Goal: Navigation & Orientation: Find specific page/section

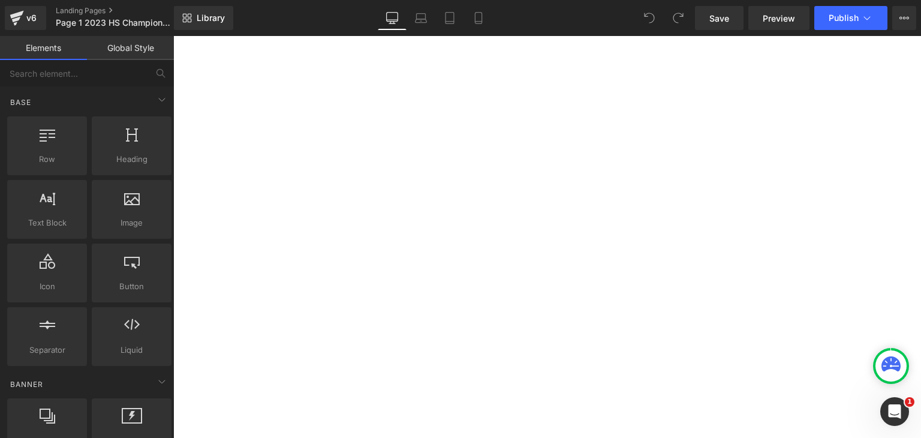
scroll to position [783, 0]
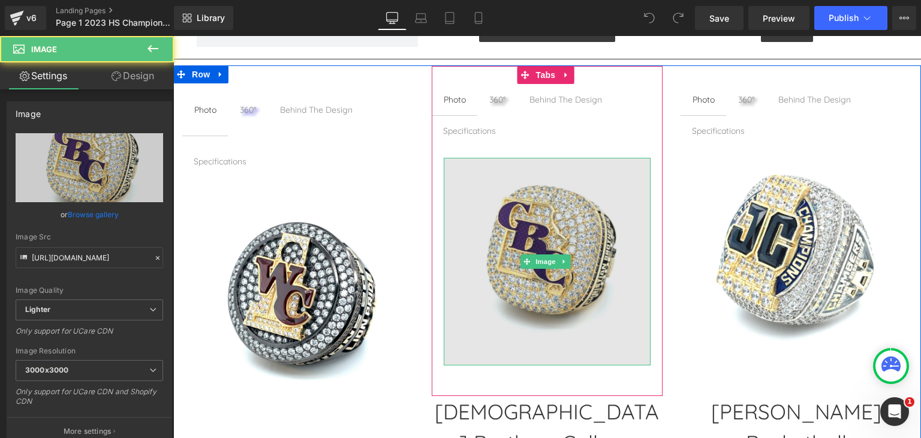
click at [520, 207] on img at bounding box center [547, 261] width 207 height 207
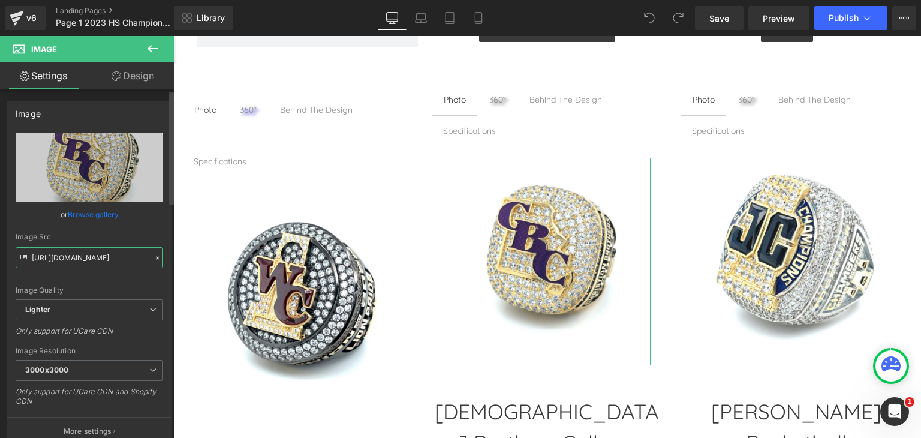
click at [119, 262] on input "[URL][DOMAIN_NAME]" at bounding box center [89, 257] width 147 height 21
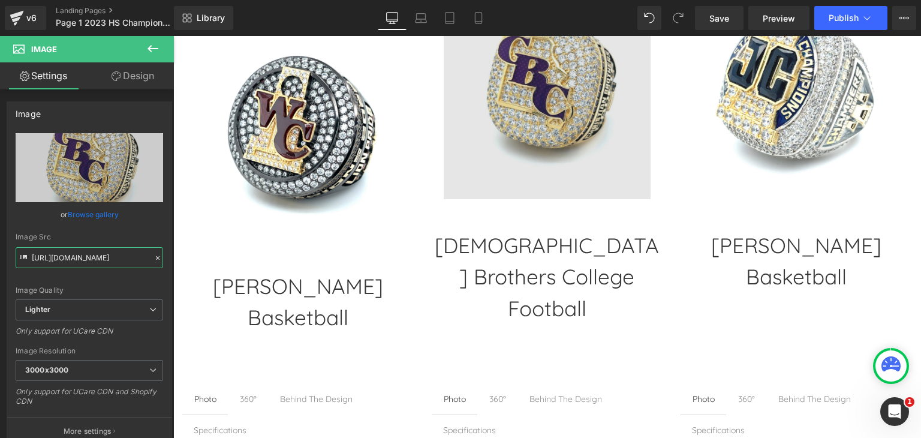
scroll to position [949, 0]
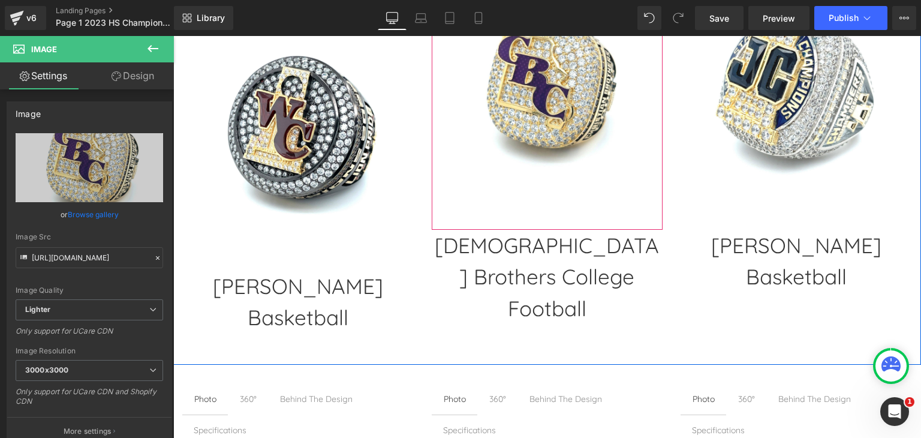
click at [524, 207] on div at bounding box center [547, 95] width 231 height 231
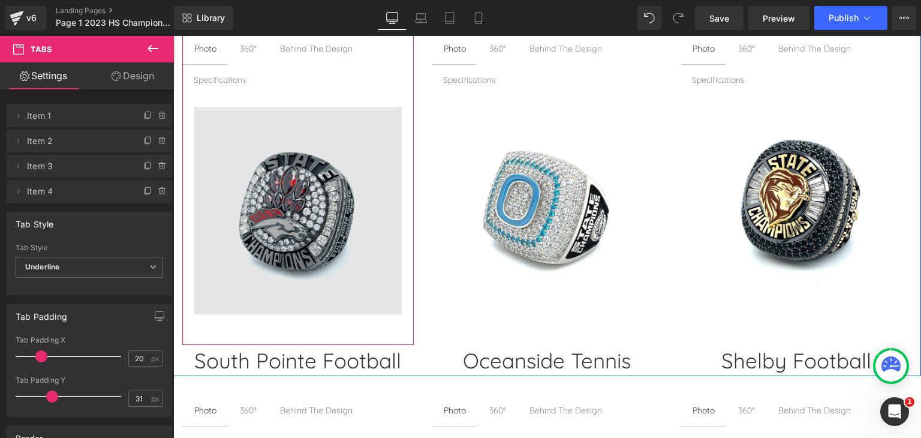
scroll to position [1309, 0]
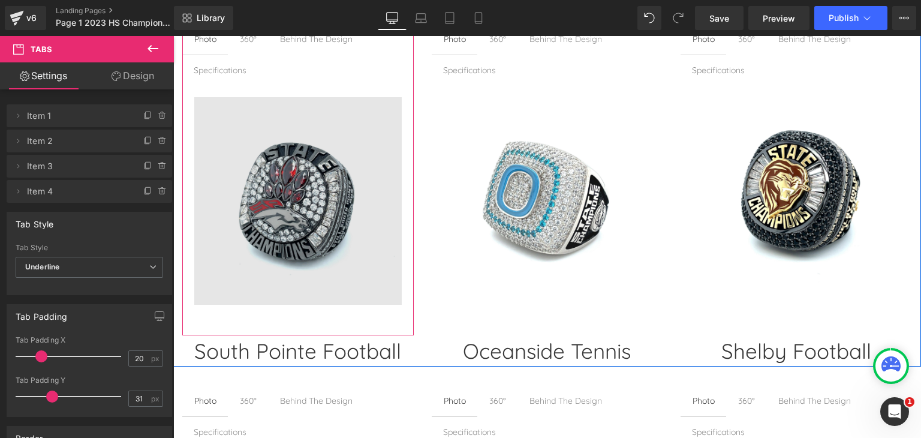
click at [270, 203] on img at bounding box center [297, 200] width 207 height 207
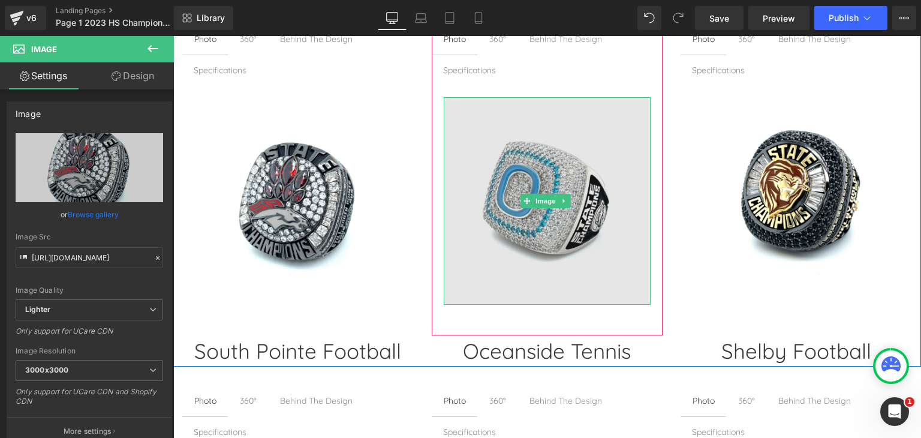
click at [544, 207] on img at bounding box center [547, 200] width 207 height 207
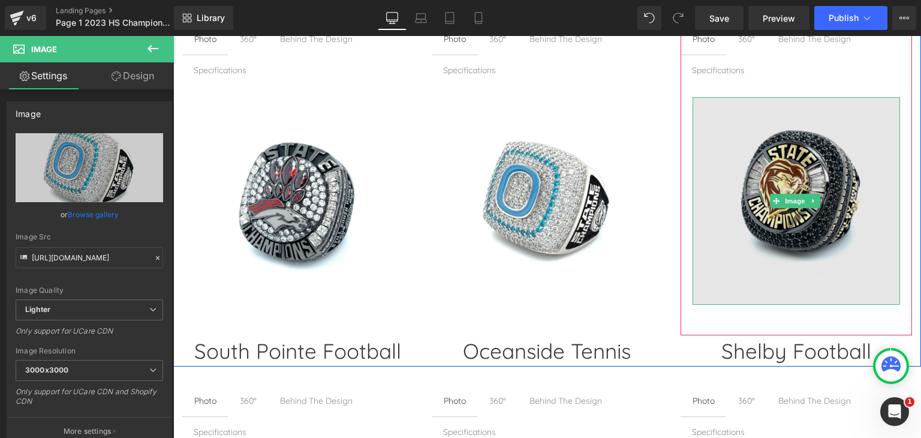
click at [752, 212] on img at bounding box center [795, 200] width 207 height 207
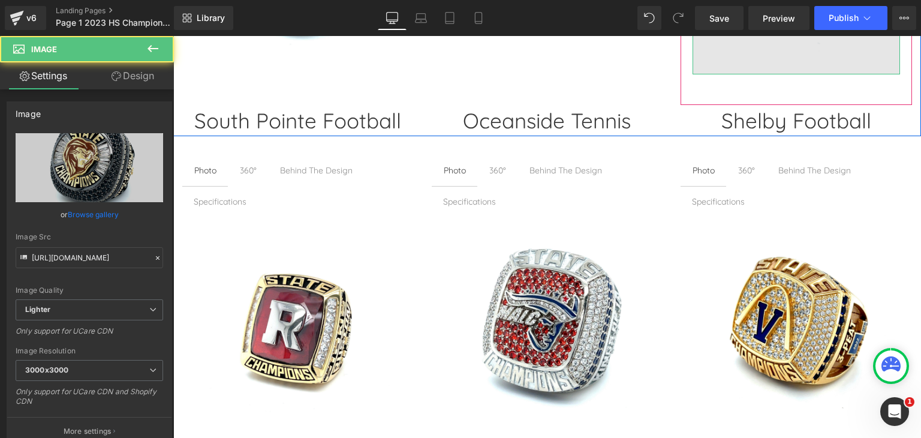
scroll to position [1549, 0]
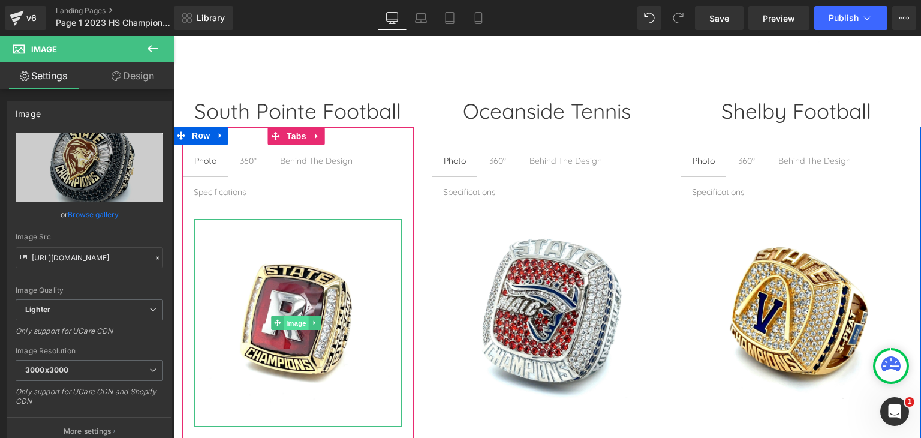
click at [296, 316] on span "Image" at bounding box center [296, 323] width 25 height 14
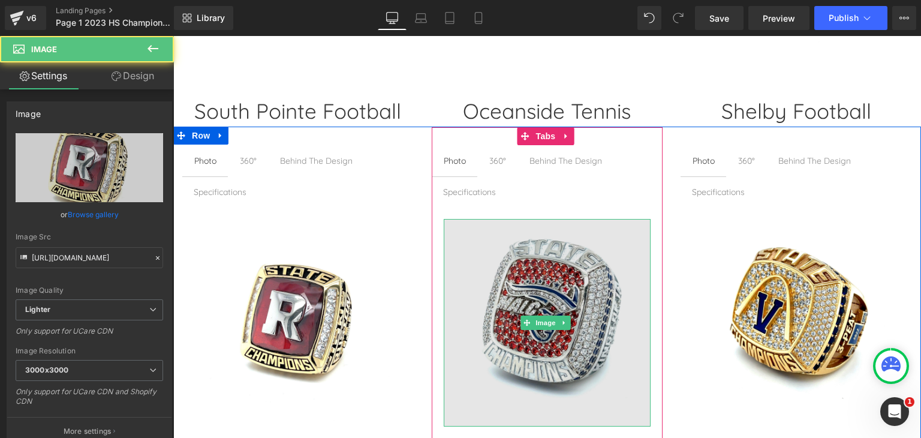
click at [519, 327] on img at bounding box center [547, 322] width 207 height 207
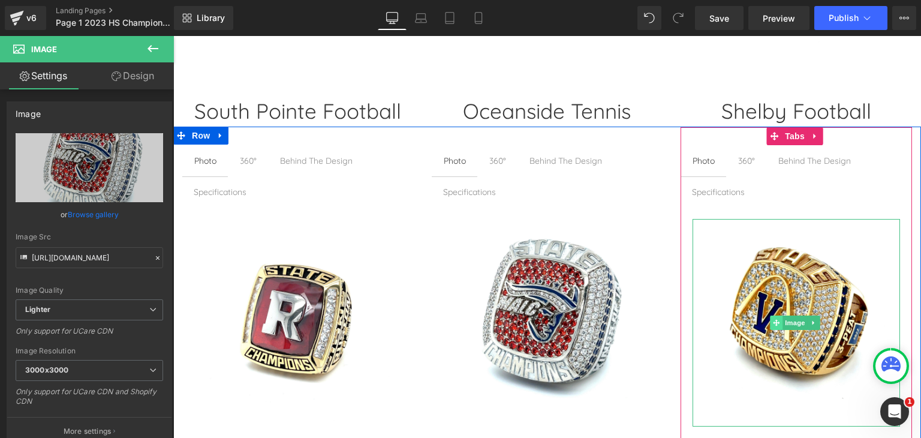
click at [771, 320] on span at bounding box center [776, 322] width 13 height 14
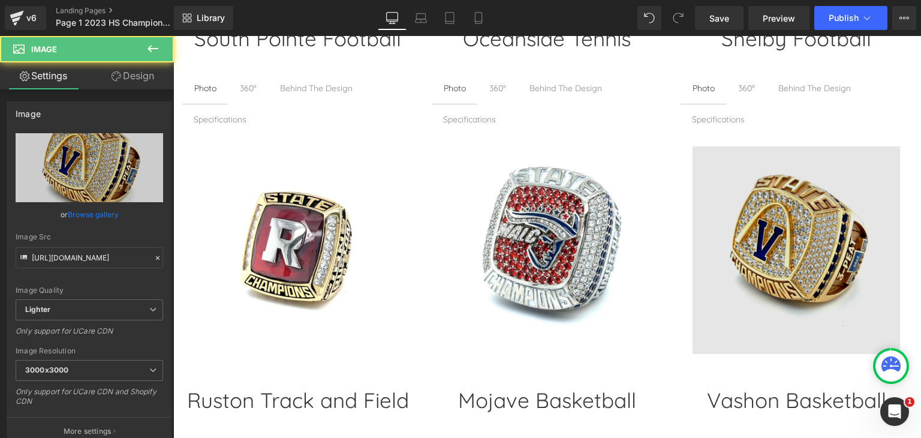
scroll to position [1609, 0]
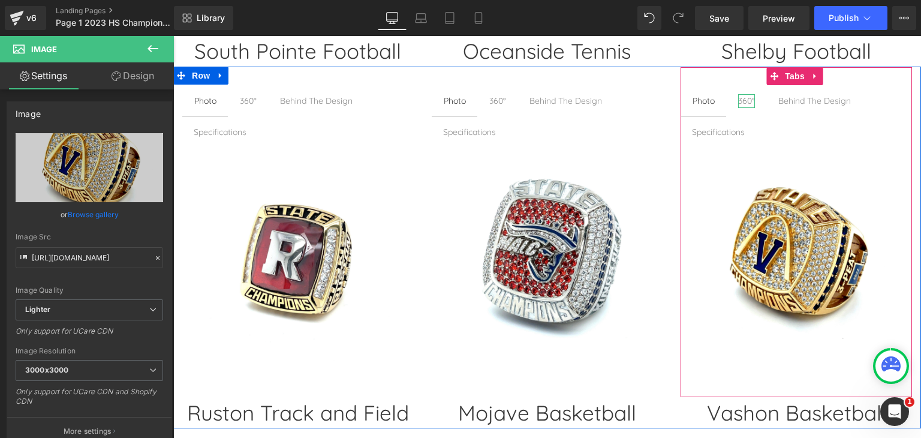
click at [744, 94] on div "360°" at bounding box center [746, 100] width 17 height 13
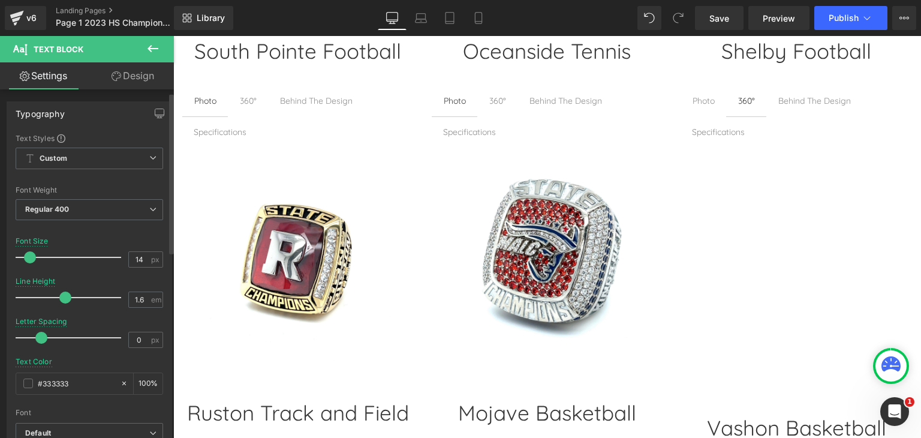
scroll to position [0, 0]
click at [119, 76] on icon at bounding box center [116, 76] width 10 height 10
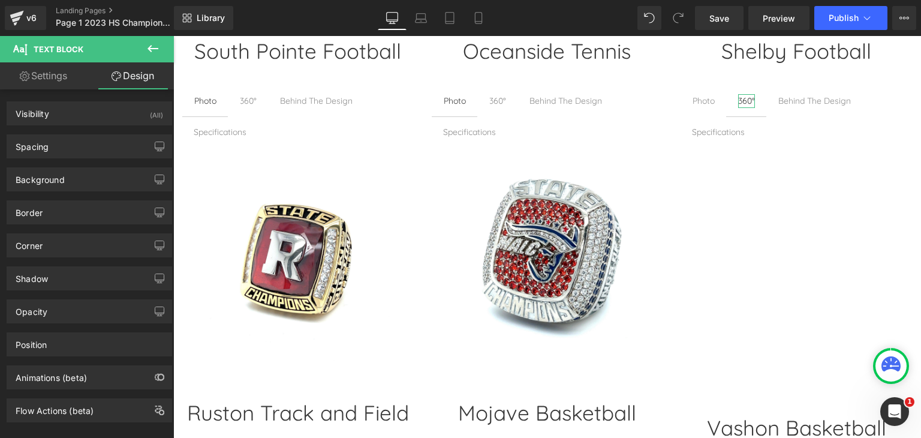
click at [34, 75] on link "Settings" at bounding box center [43, 75] width 87 height 27
type input "100"
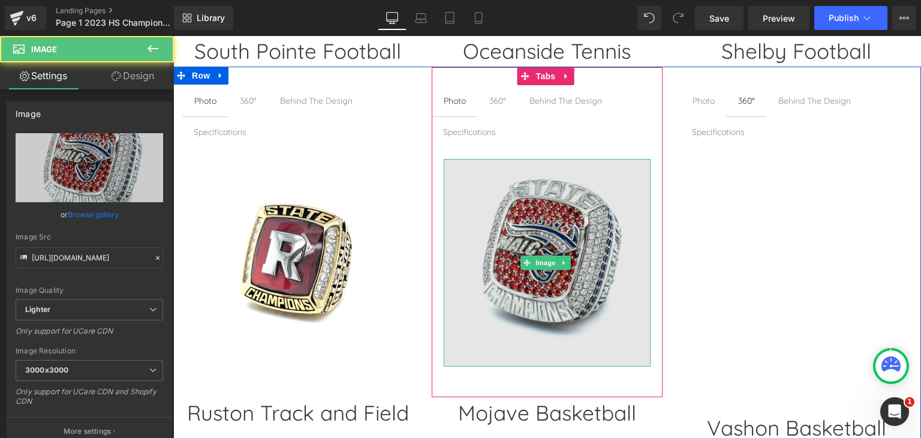
click at [539, 211] on img at bounding box center [547, 262] width 207 height 207
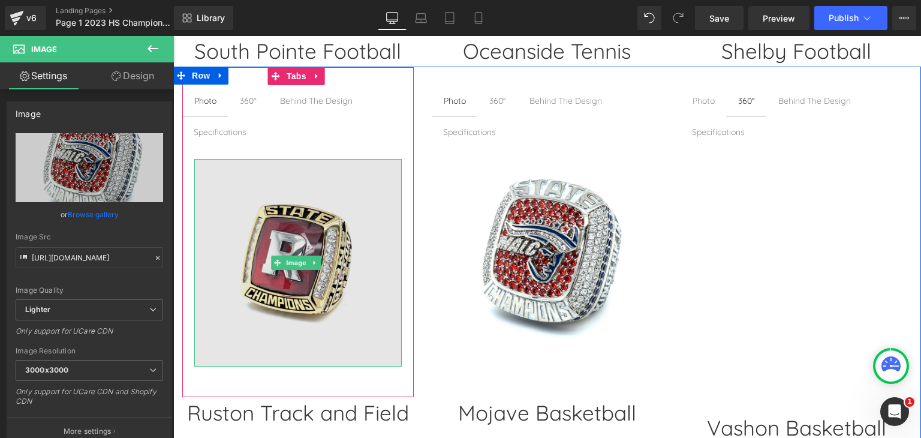
click at [252, 216] on img at bounding box center [297, 262] width 207 height 207
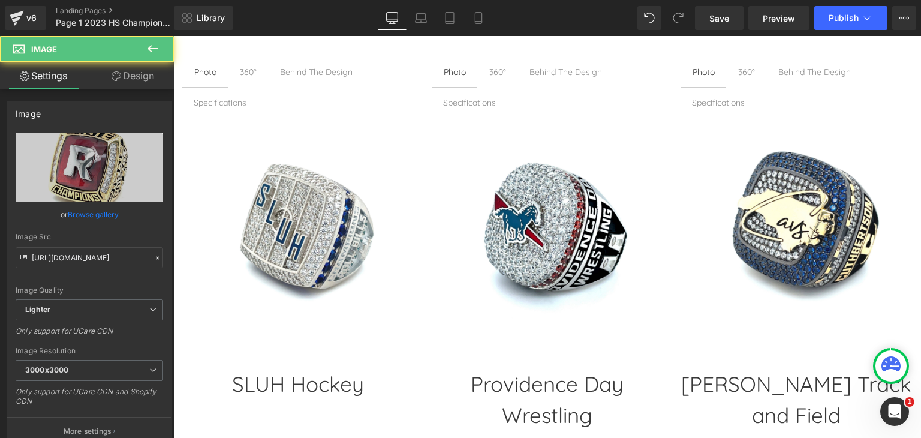
scroll to position [2028, 0]
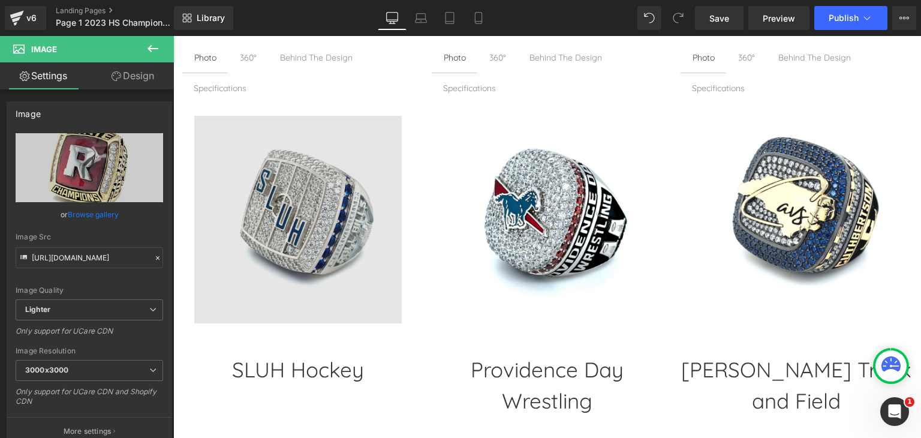
click at [279, 209] on div "Image" at bounding box center [297, 219] width 207 height 207
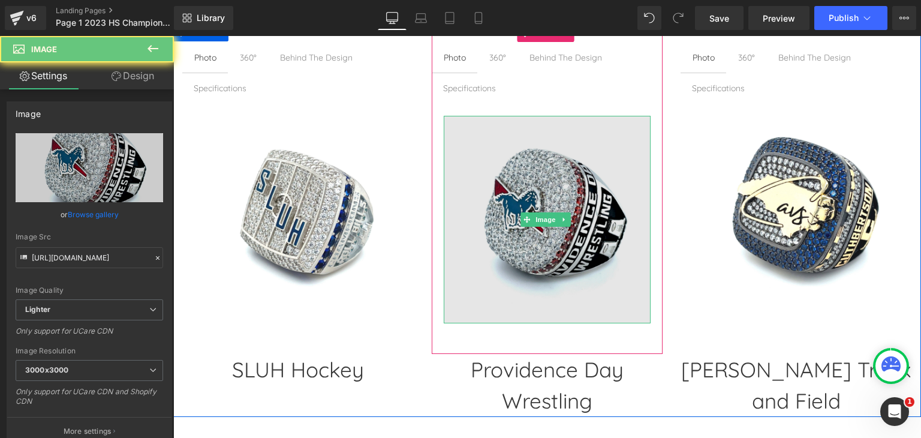
click at [617, 224] on img at bounding box center [547, 219] width 207 height 207
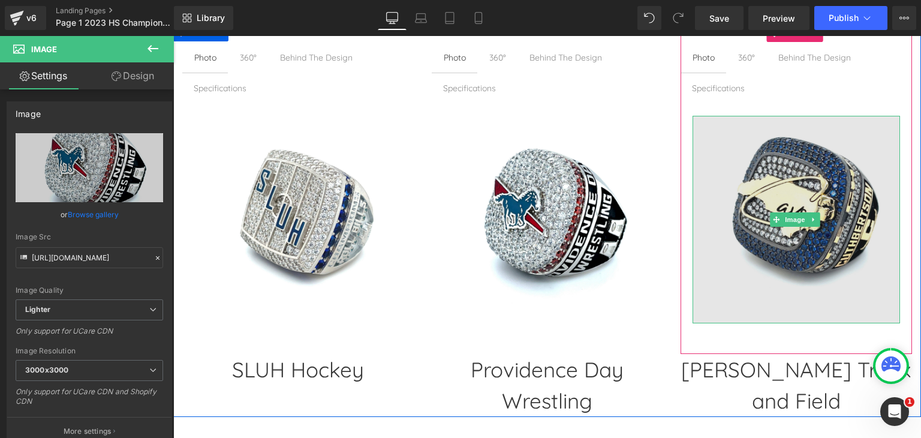
click at [810, 231] on img at bounding box center [795, 219] width 207 height 207
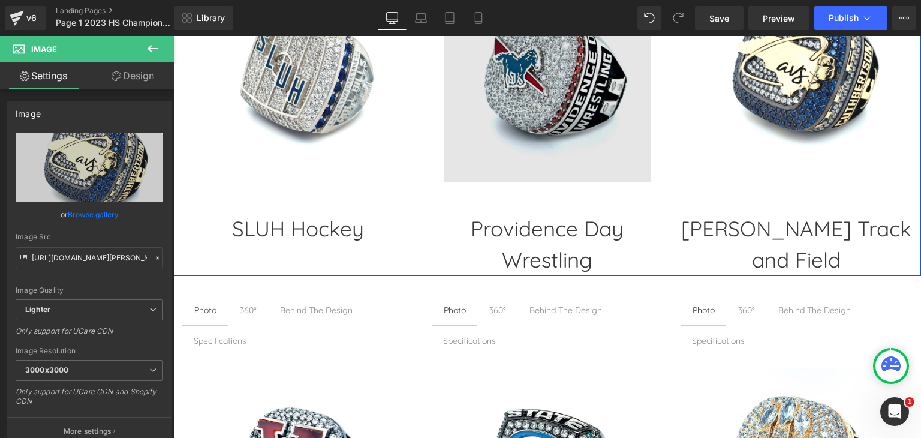
scroll to position [2268, 0]
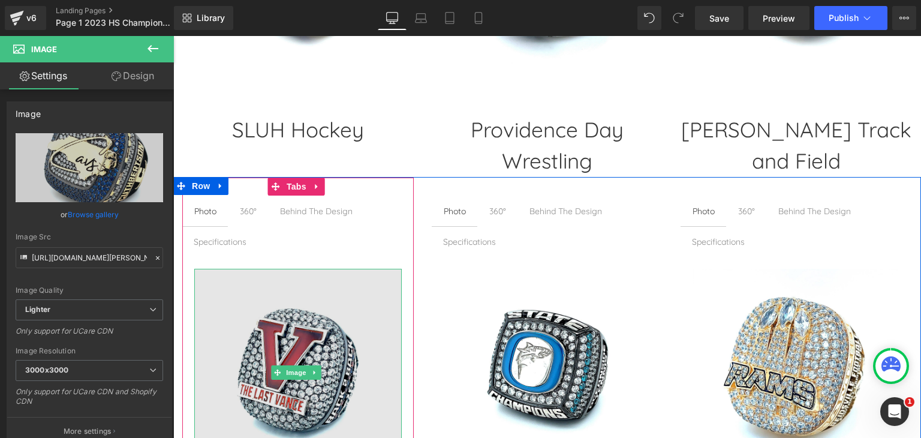
click at [273, 272] on img at bounding box center [297, 372] width 207 height 207
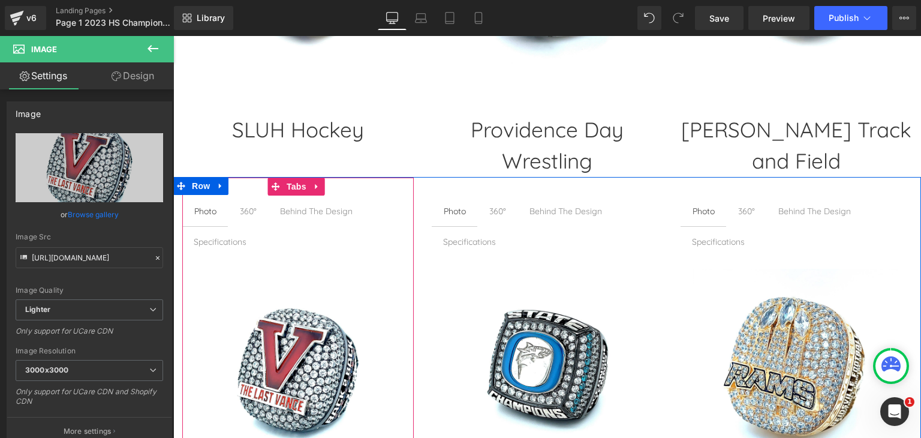
click at [252, 204] on div "360°" at bounding box center [248, 210] width 17 height 13
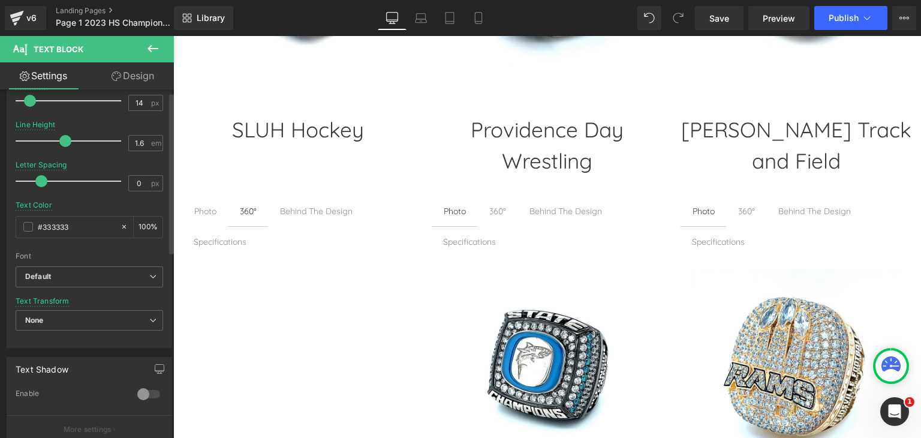
scroll to position [180, 0]
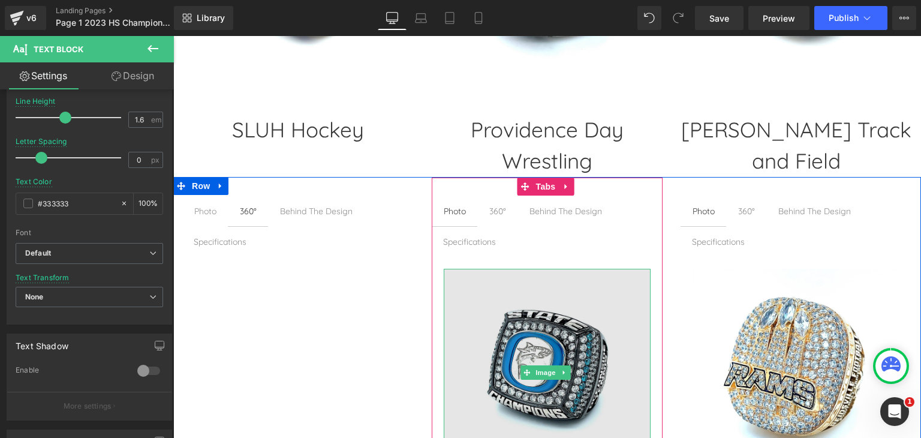
click at [548, 365] on span "Image" at bounding box center [545, 372] width 25 height 14
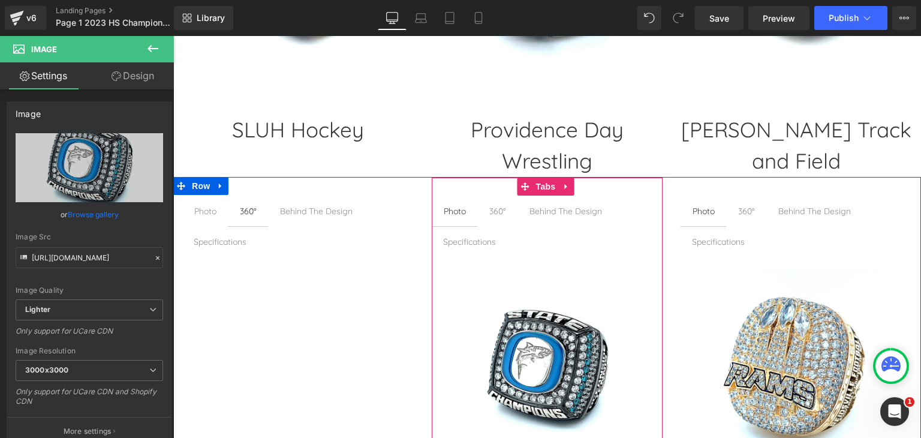
click at [491, 204] on div "360°" at bounding box center [497, 210] width 17 height 13
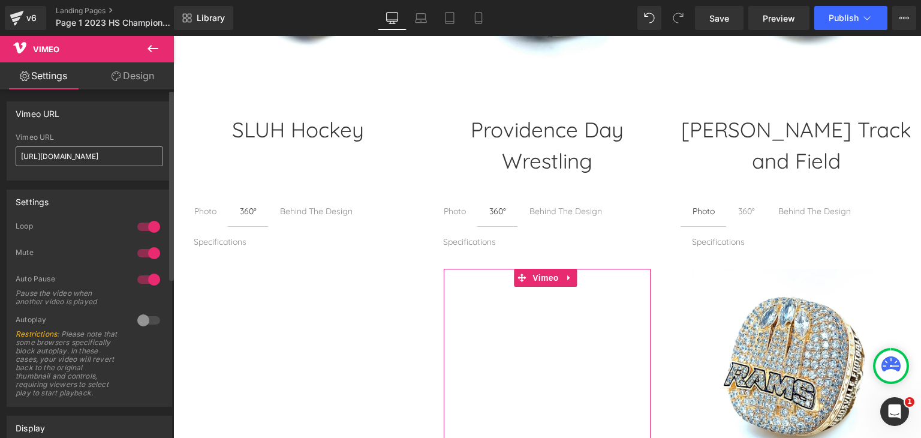
click at [112, 155] on input "[URL][DOMAIN_NAME]" at bounding box center [89, 156] width 147 height 20
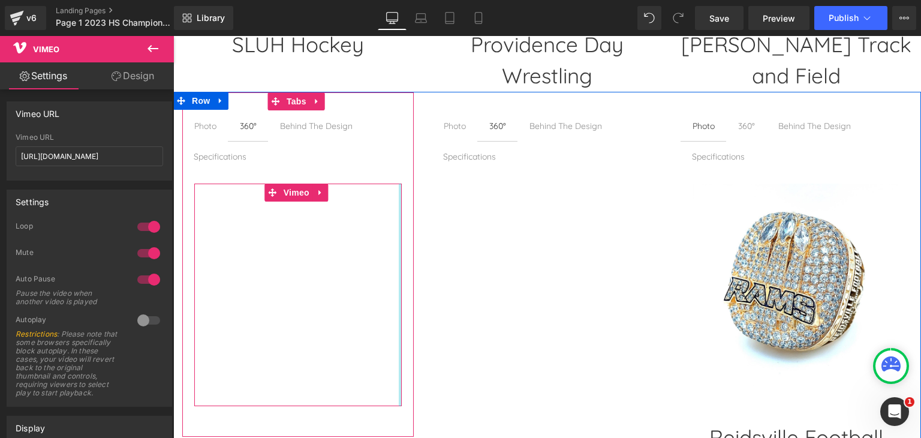
scroll to position [2388, 0]
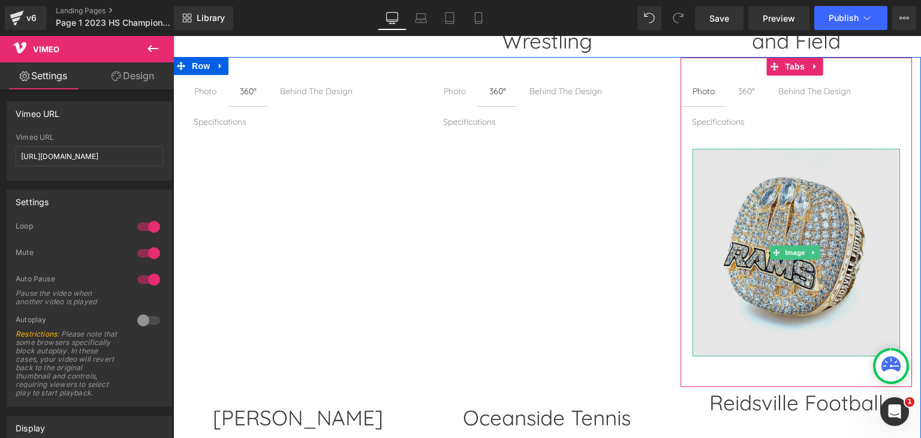
click at [770, 266] on img at bounding box center [795, 252] width 207 height 207
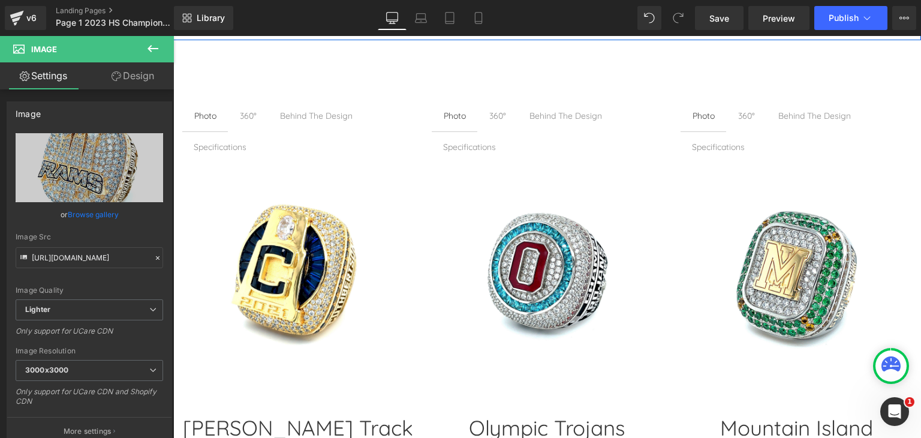
scroll to position [2868, 0]
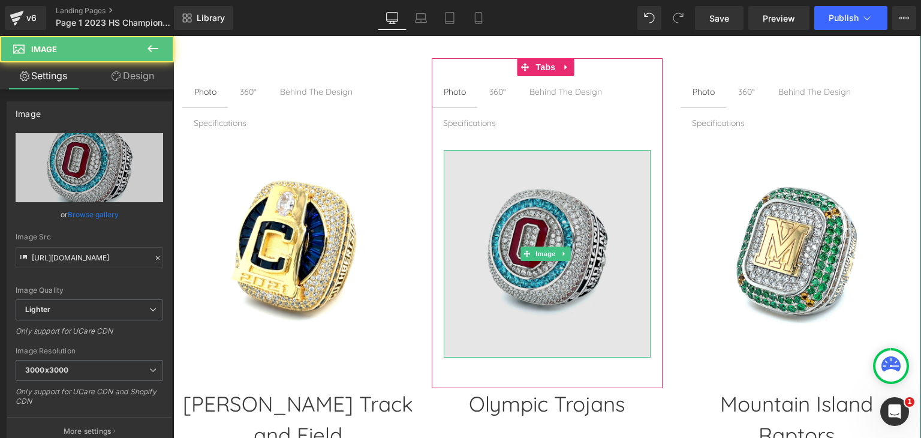
click at [508, 168] on img at bounding box center [547, 253] width 207 height 207
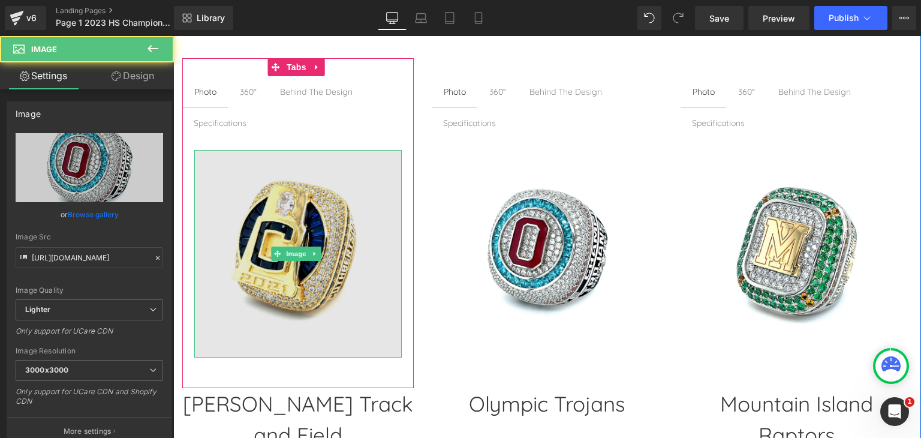
click at [262, 210] on img at bounding box center [297, 253] width 207 height 207
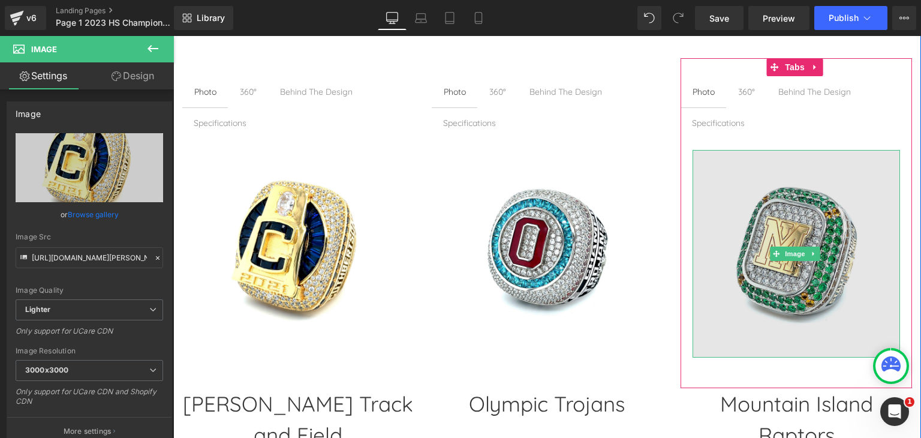
click at [791, 226] on img at bounding box center [795, 253] width 207 height 207
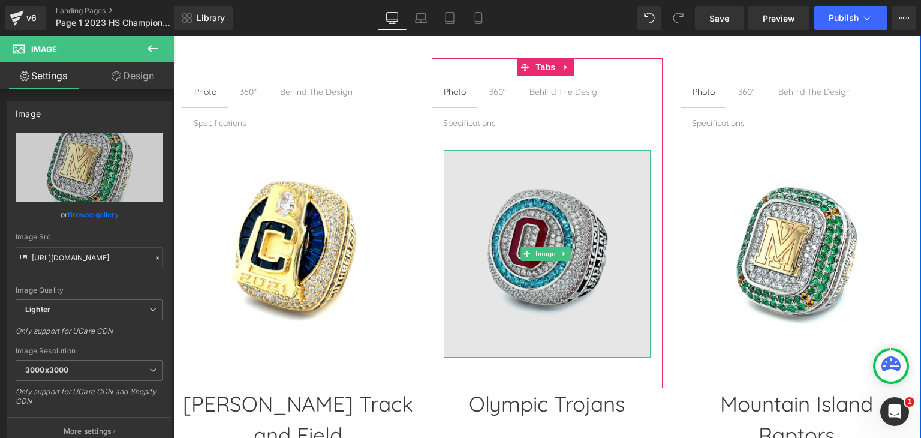
click at [469, 225] on img at bounding box center [547, 253] width 207 height 207
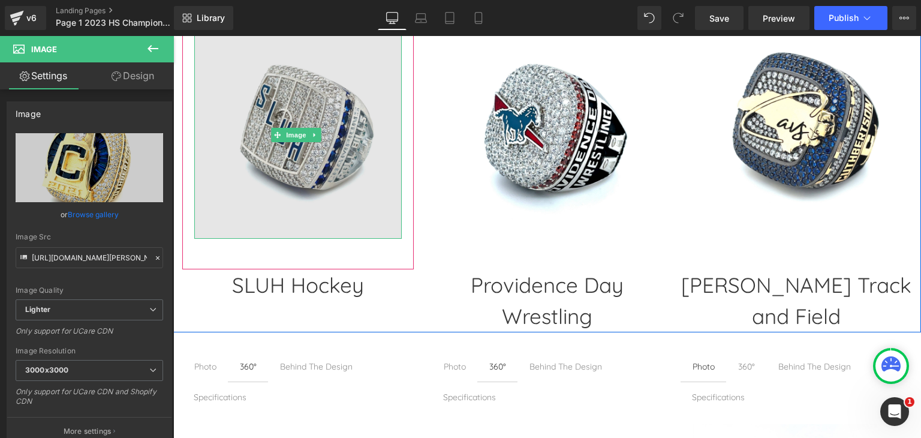
scroll to position [2088, 0]
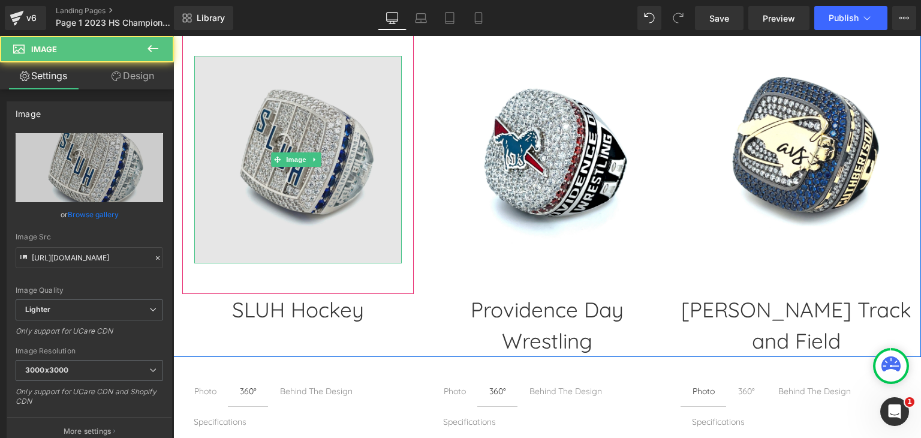
click at [292, 78] on img at bounding box center [297, 159] width 207 height 207
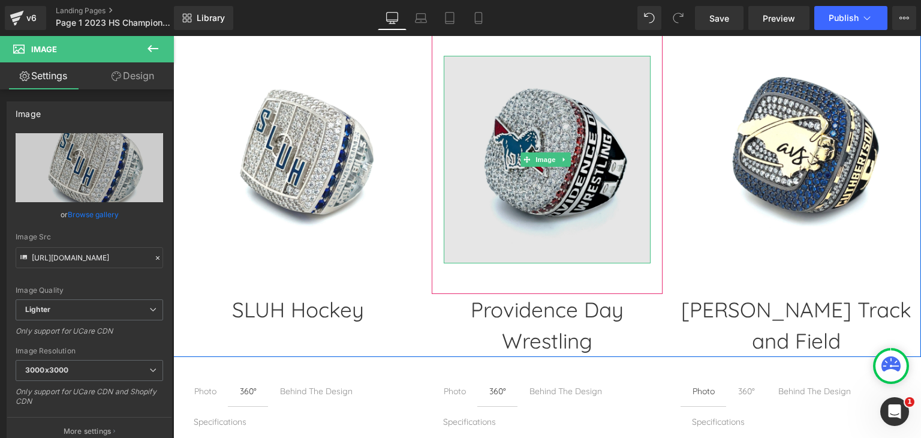
click at [521, 126] on img at bounding box center [547, 159] width 207 height 207
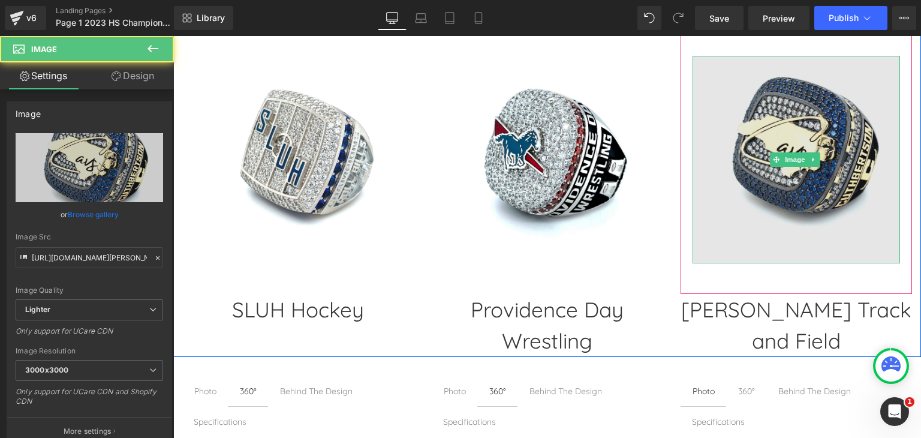
click at [789, 85] on img at bounding box center [795, 159] width 207 height 207
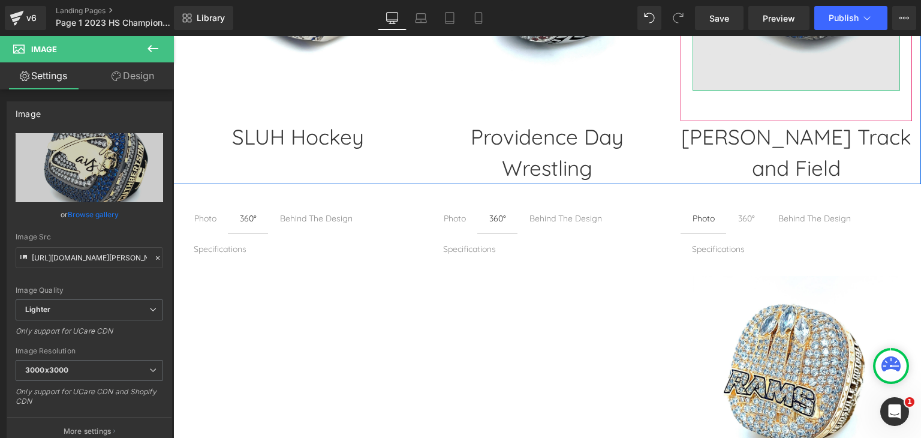
scroll to position [2268, 0]
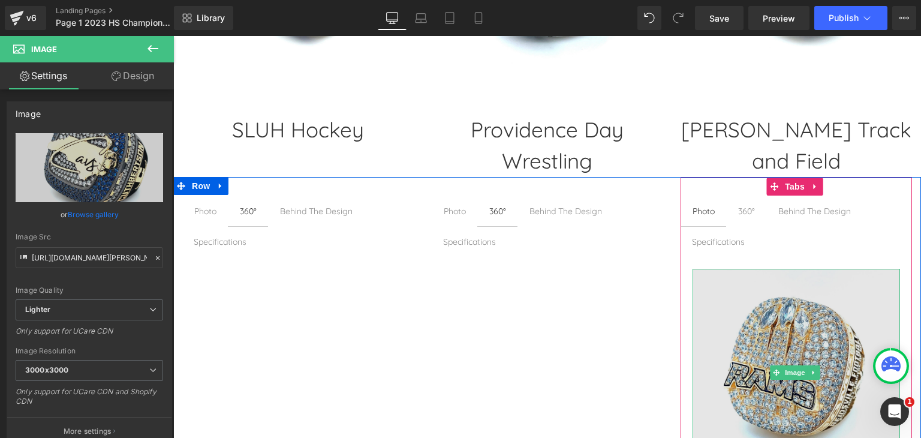
click at [765, 322] on img at bounding box center [795, 372] width 207 height 207
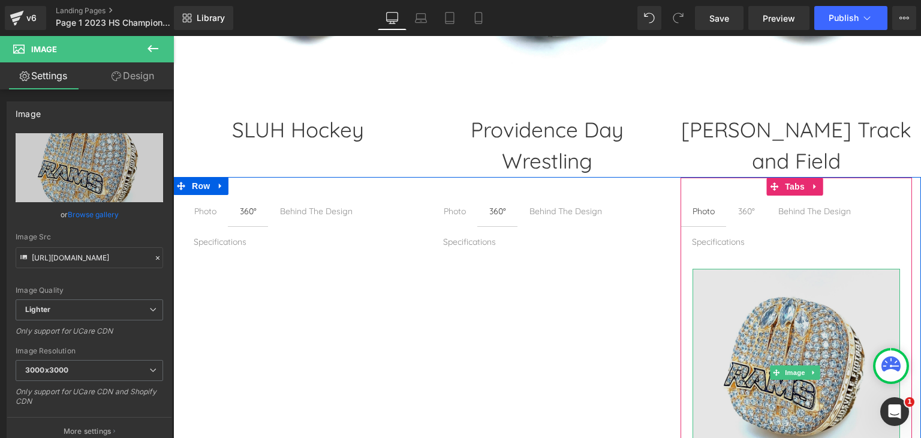
click at [738, 317] on img at bounding box center [795, 372] width 207 height 207
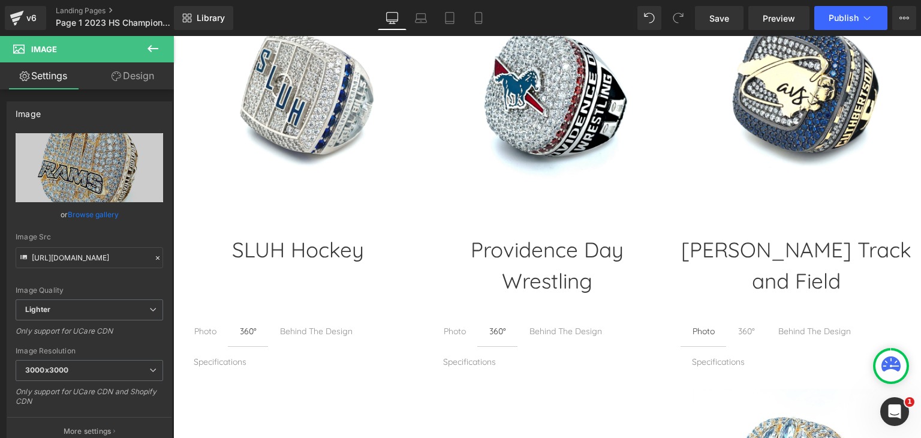
scroll to position [2088, 0]
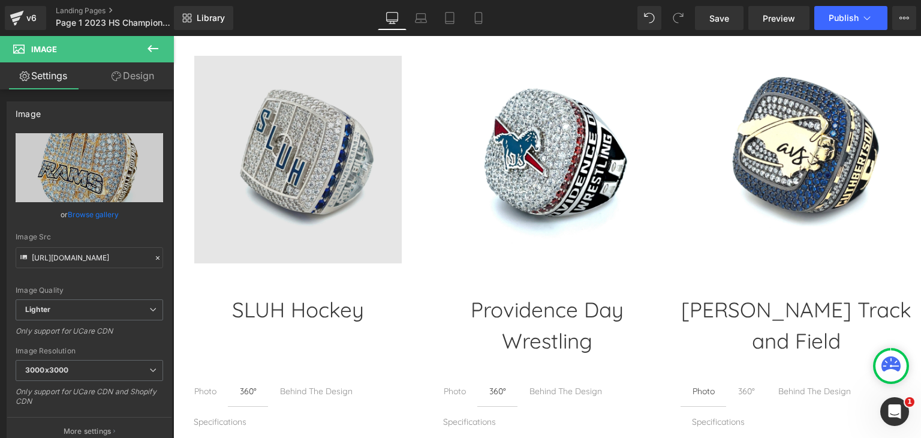
click at [313, 156] on img at bounding box center [297, 159] width 207 height 207
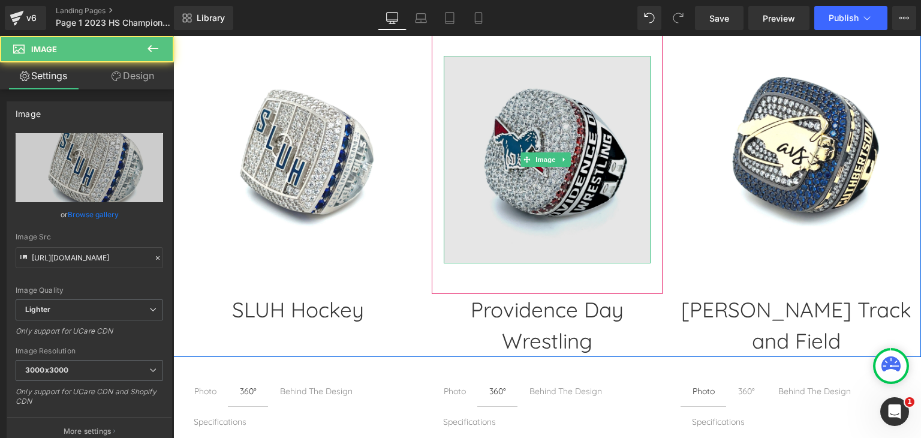
click at [490, 161] on img at bounding box center [547, 159] width 207 height 207
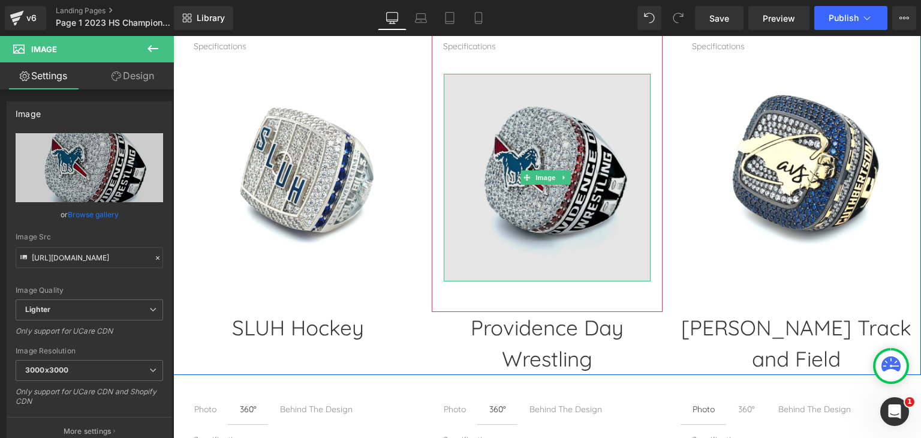
scroll to position [1909, 0]
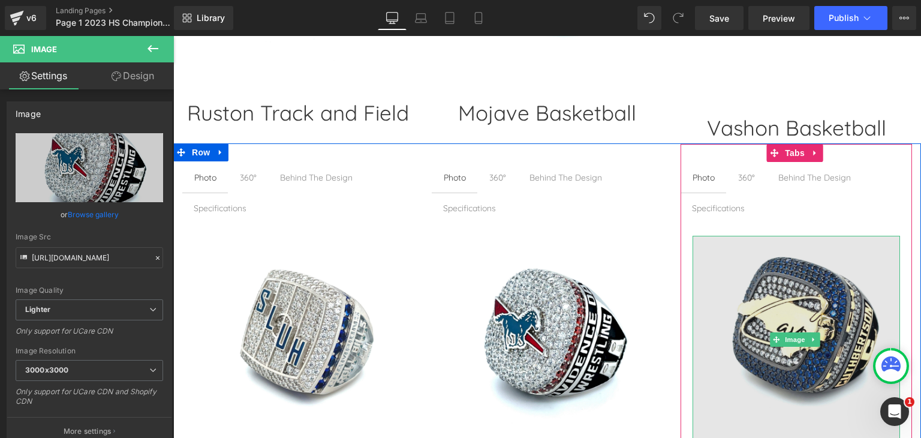
click at [798, 299] on img at bounding box center [795, 339] width 207 height 207
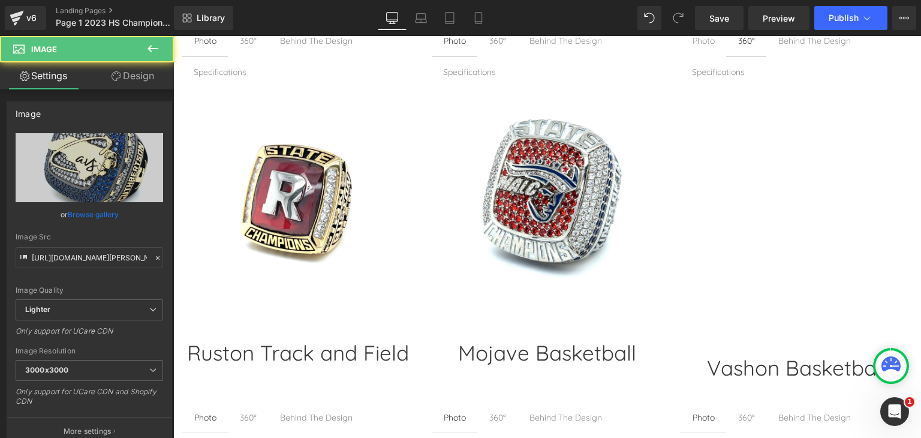
scroll to position [1669, 0]
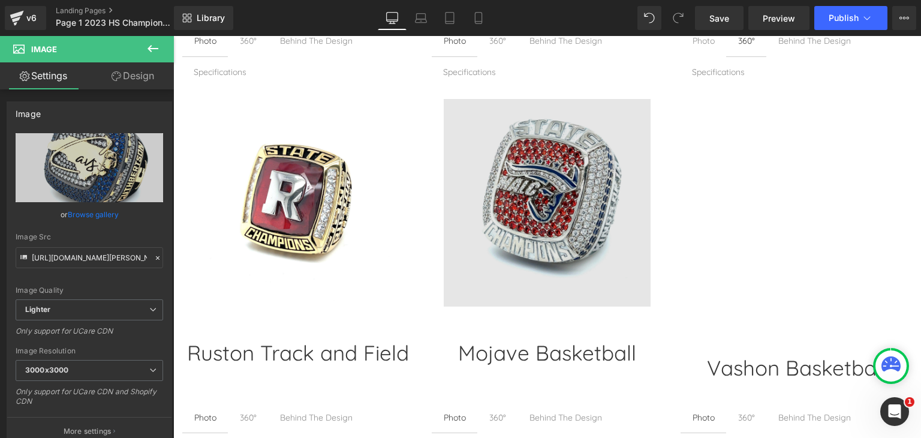
click at [546, 195] on div "Image" at bounding box center [547, 202] width 207 height 207
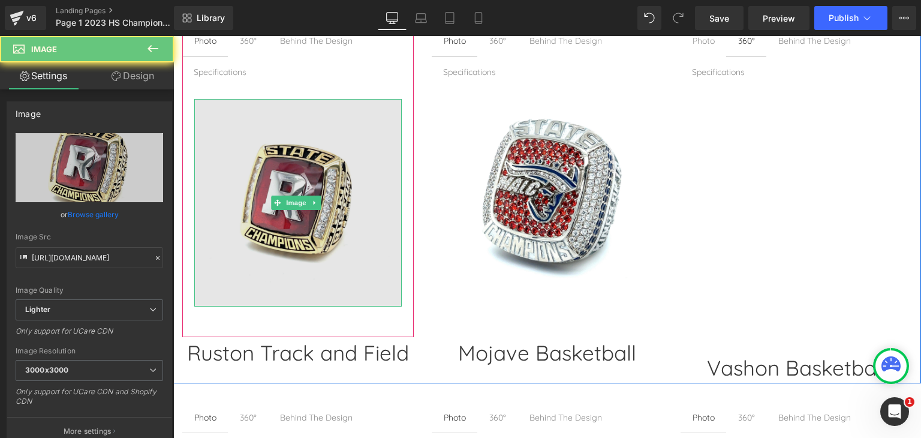
click at [343, 207] on img at bounding box center [297, 202] width 207 height 207
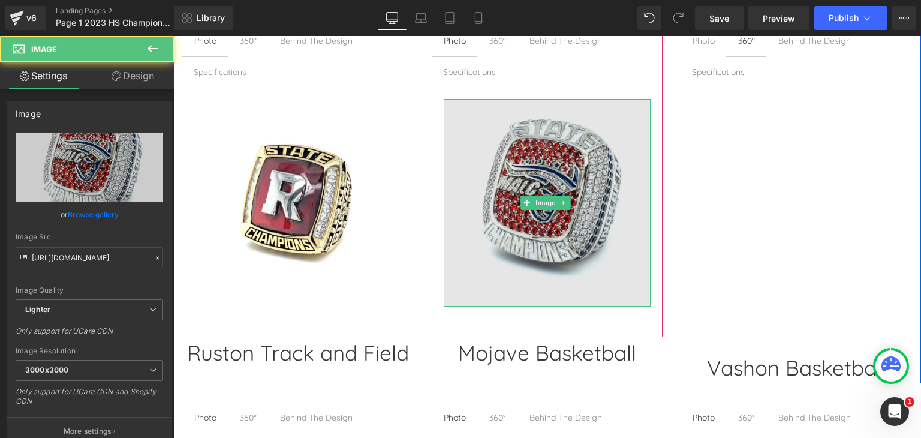
click at [573, 128] on img at bounding box center [547, 202] width 207 height 207
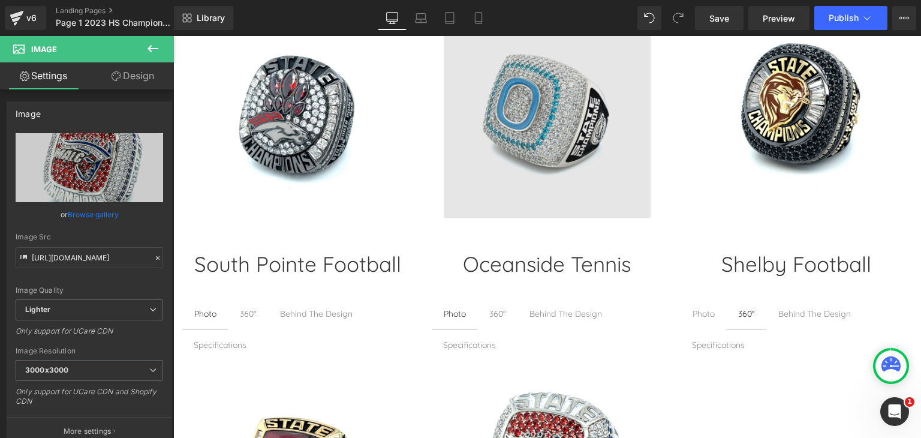
scroll to position [1309, 0]
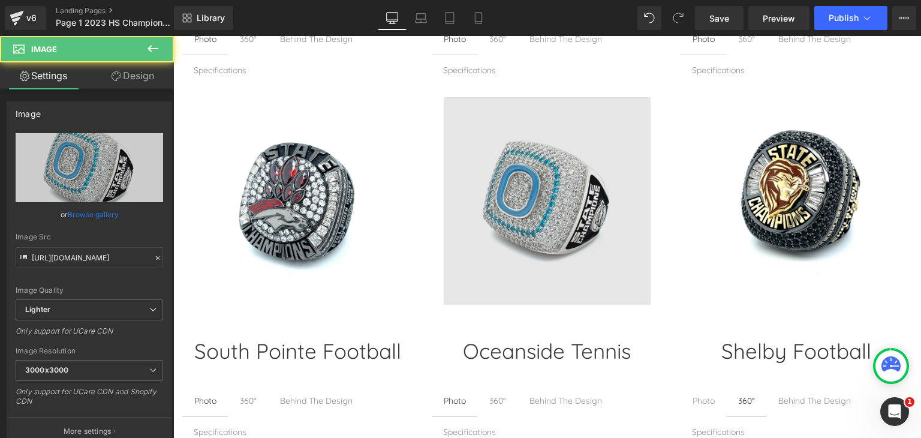
click at [573, 161] on img at bounding box center [547, 200] width 207 height 207
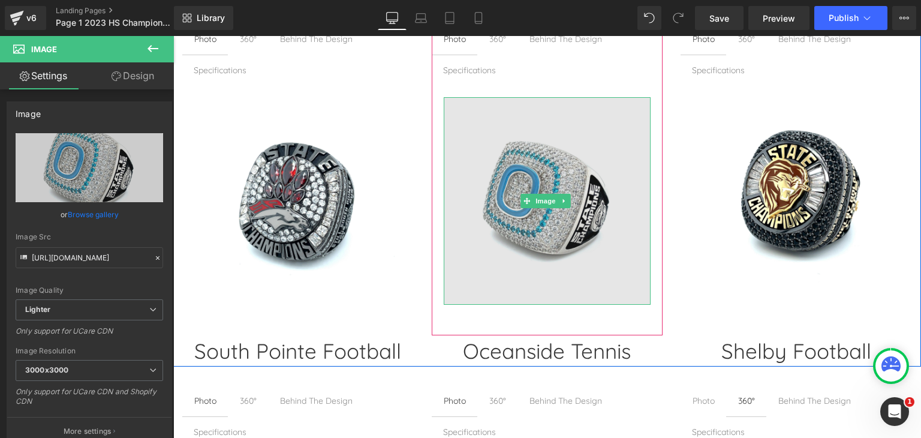
click at [538, 186] on img at bounding box center [547, 200] width 207 height 207
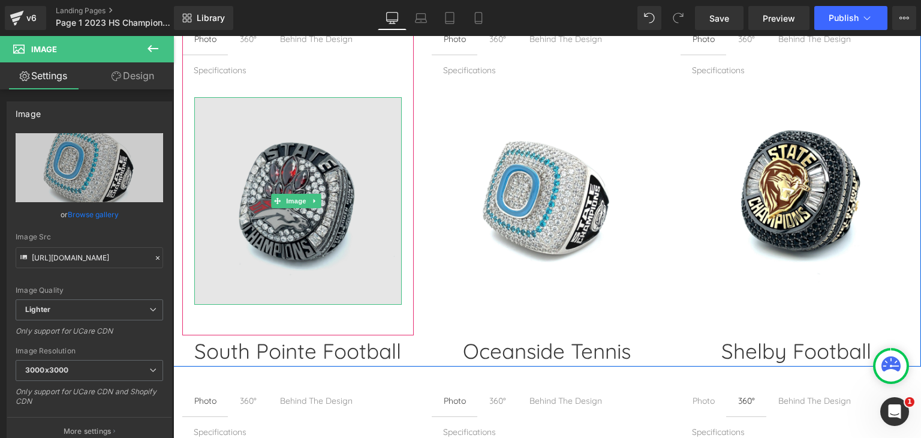
click at [352, 138] on img at bounding box center [297, 200] width 207 height 207
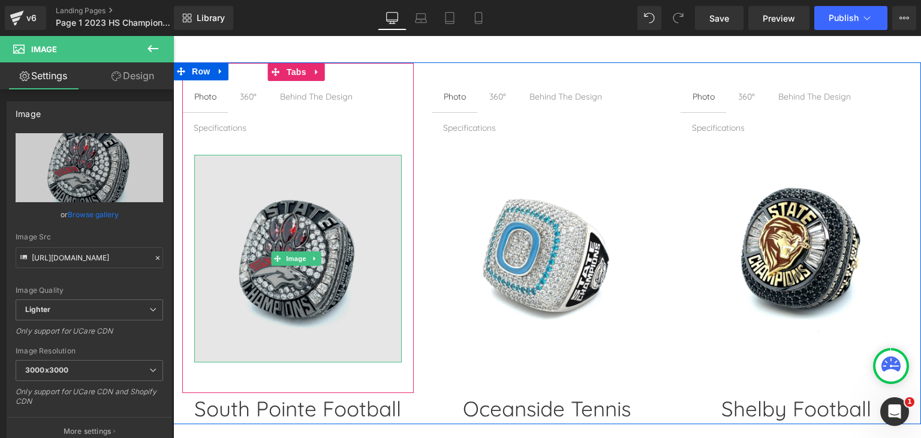
scroll to position [1249, 0]
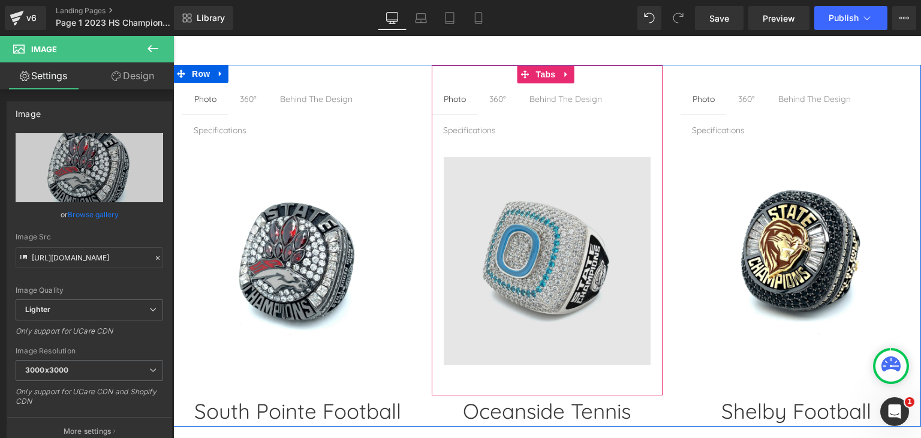
click at [579, 192] on img at bounding box center [547, 260] width 207 height 207
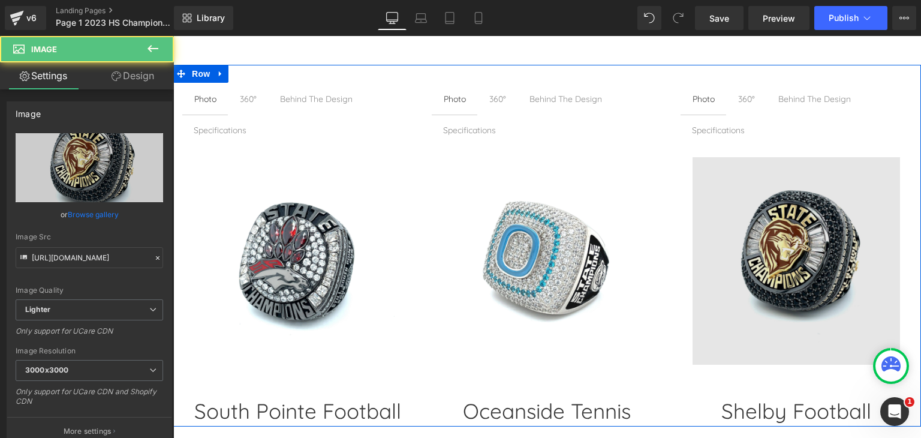
click at [789, 209] on img at bounding box center [795, 260] width 207 height 207
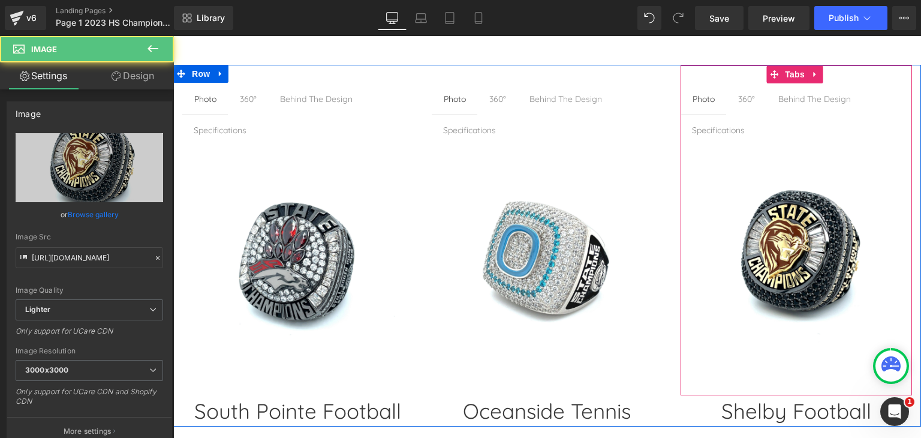
click at [740, 101] on div "360° Text Block" at bounding box center [746, 98] width 17 height 13
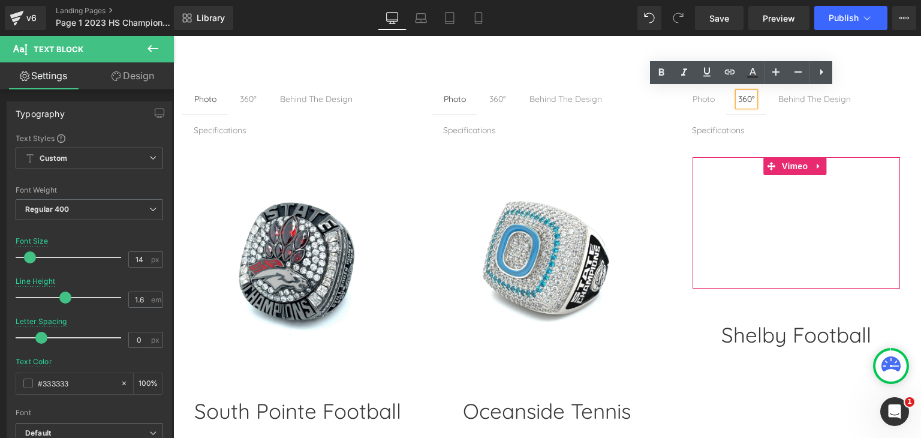
click at [778, 208] on div at bounding box center [795, 222] width 207 height 131
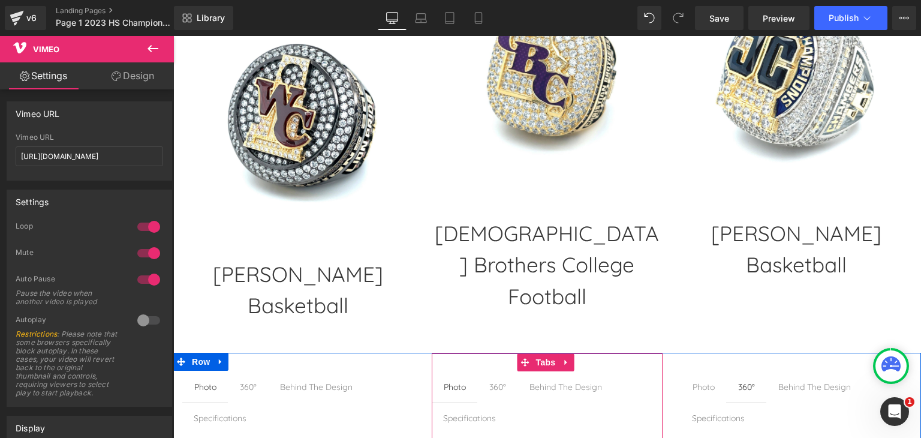
scroll to position [949, 0]
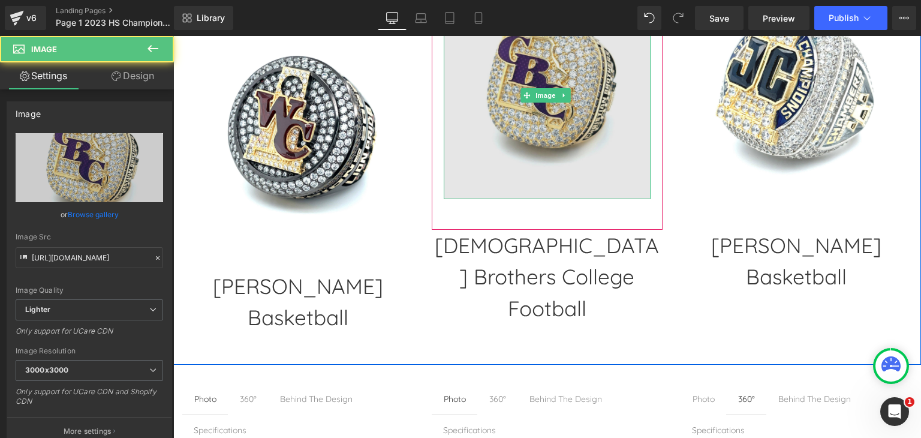
click at [549, 106] on img at bounding box center [547, 95] width 207 height 207
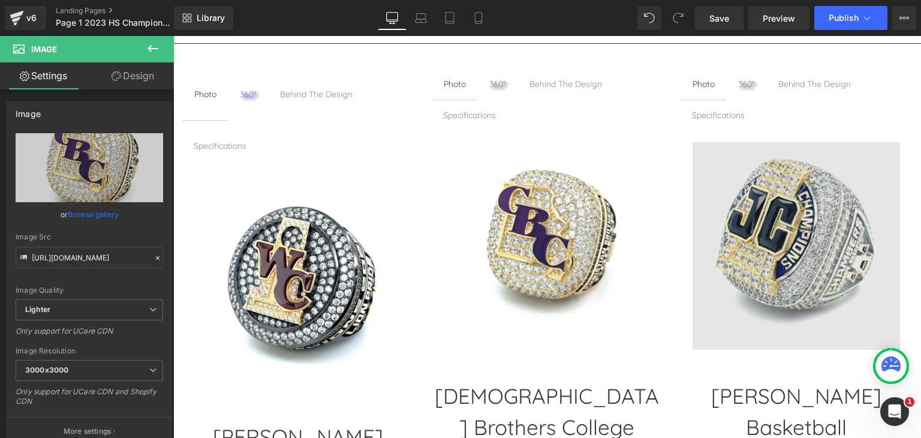
scroll to position [830, 0]
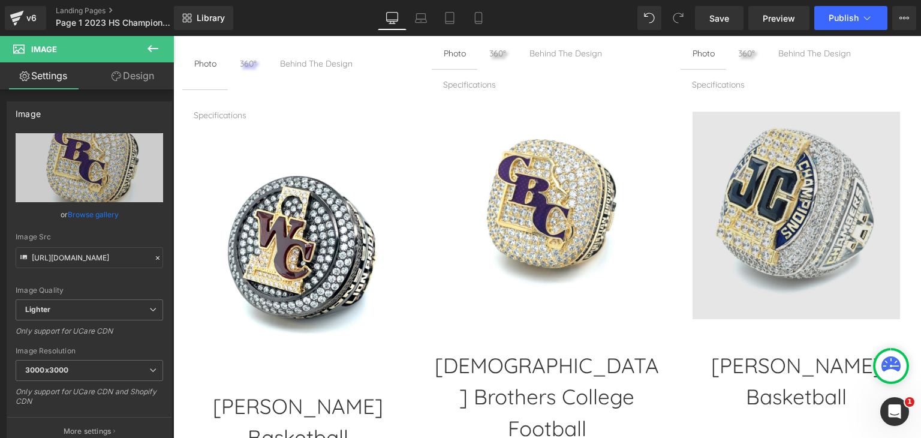
click at [762, 189] on img at bounding box center [795, 214] width 207 height 207
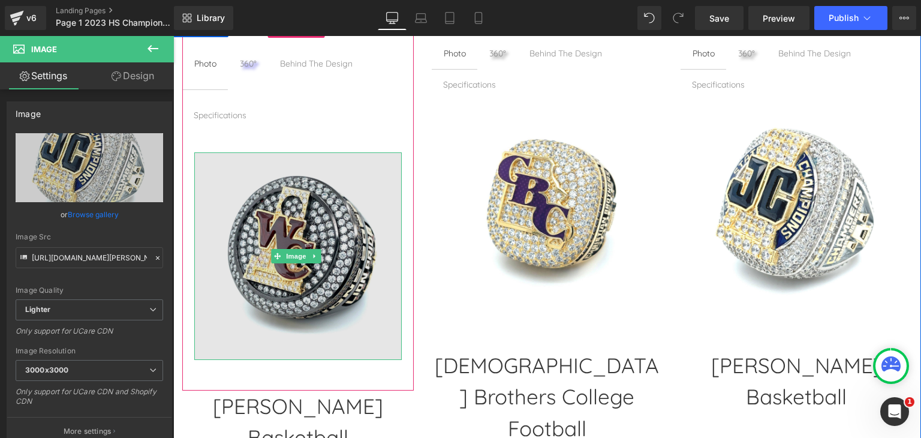
click at [297, 174] on img at bounding box center [297, 255] width 207 height 207
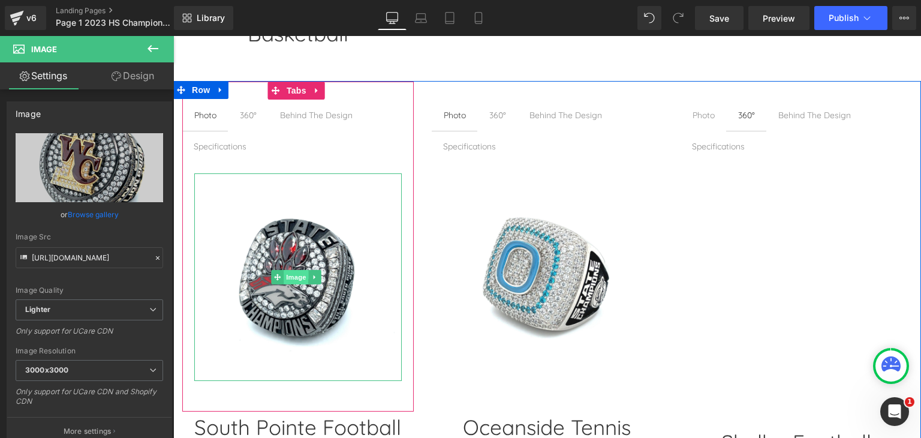
scroll to position [1249, 0]
